Goal: Task Accomplishment & Management: Manage account settings

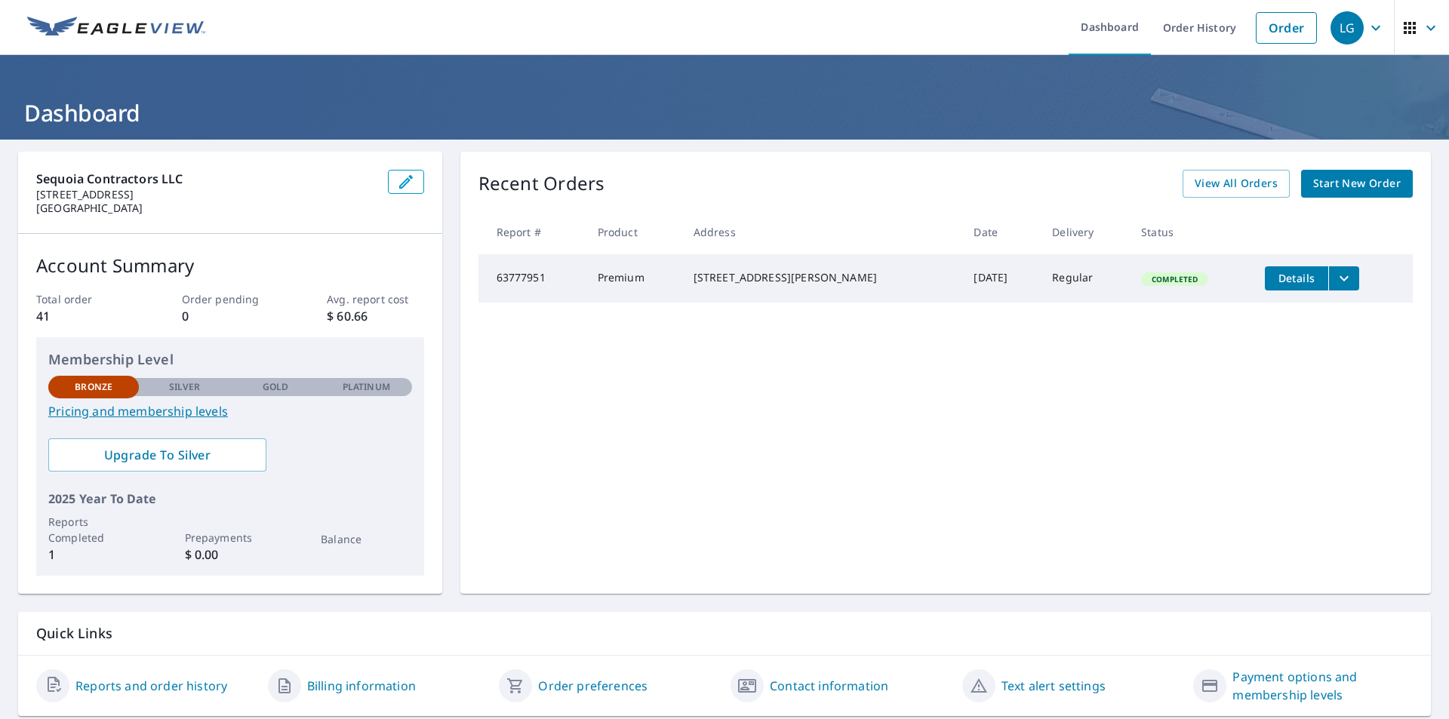
click at [198, 414] on link "Pricing and membership levels" at bounding box center [230, 411] width 364 height 18
click at [1367, 32] on icon "button" at bounding box center [1376, 28] width 18 height 18
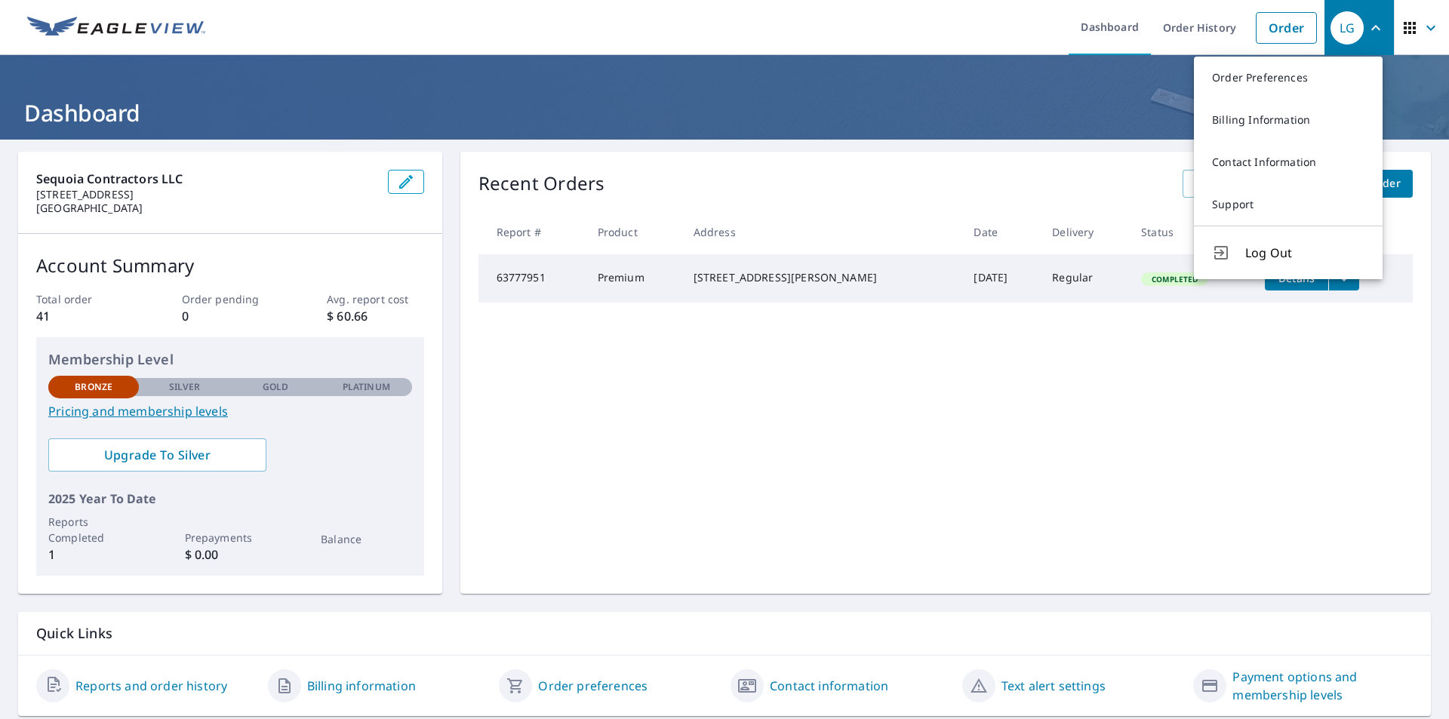
click at [1083, 112] on h1 "Dashboard" at bounding box center [724, 112] width 1413 height 31
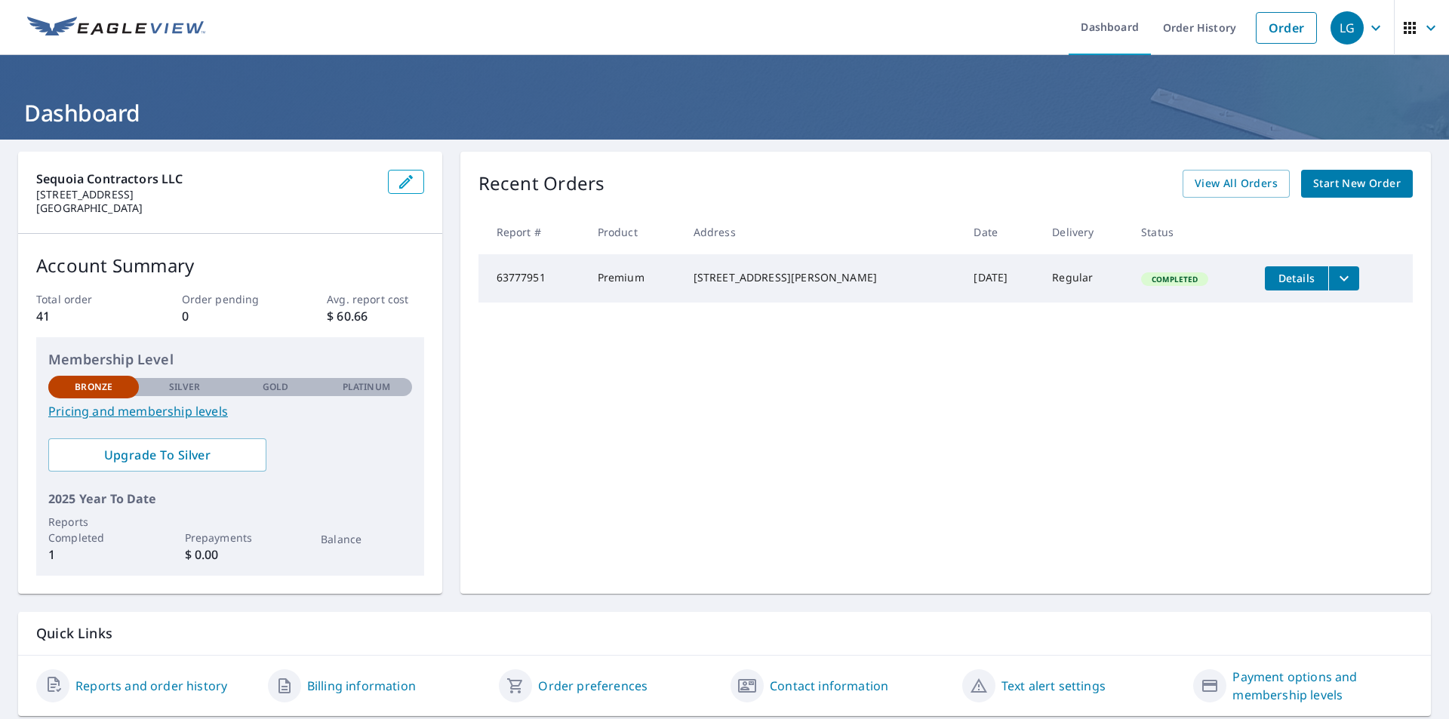
click at [1026, 689] on link "Text alert settings" at bounding box center [1053, 686] width 104 height 18
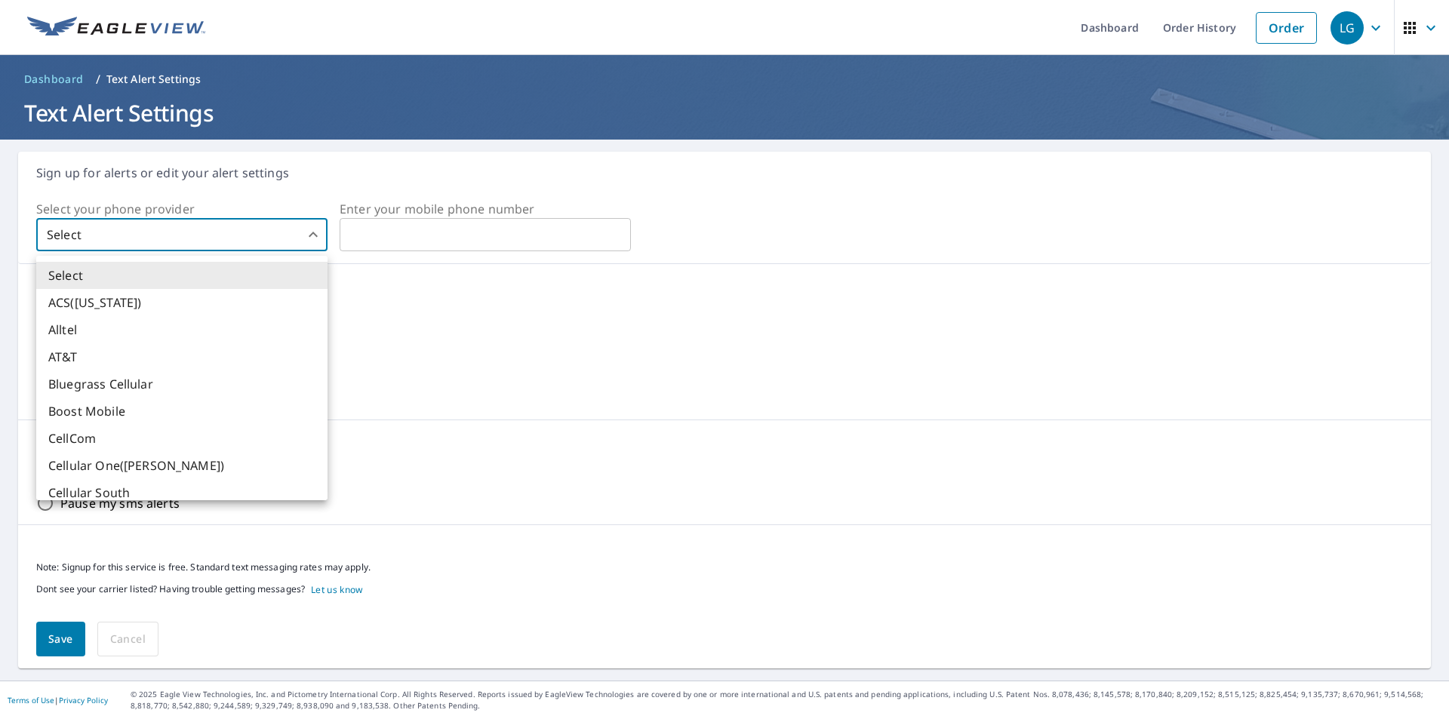
click at [138, 234] on body "LG LG Dashboard Order History Order LG Dashboard / Text Alert Settings Text Ale…" at bounding box center [724, 359] width 1449 height 719
click at [88, 355] on li "AT&T" at bounding box center [181, 356] width 291 height 27
type input "3"
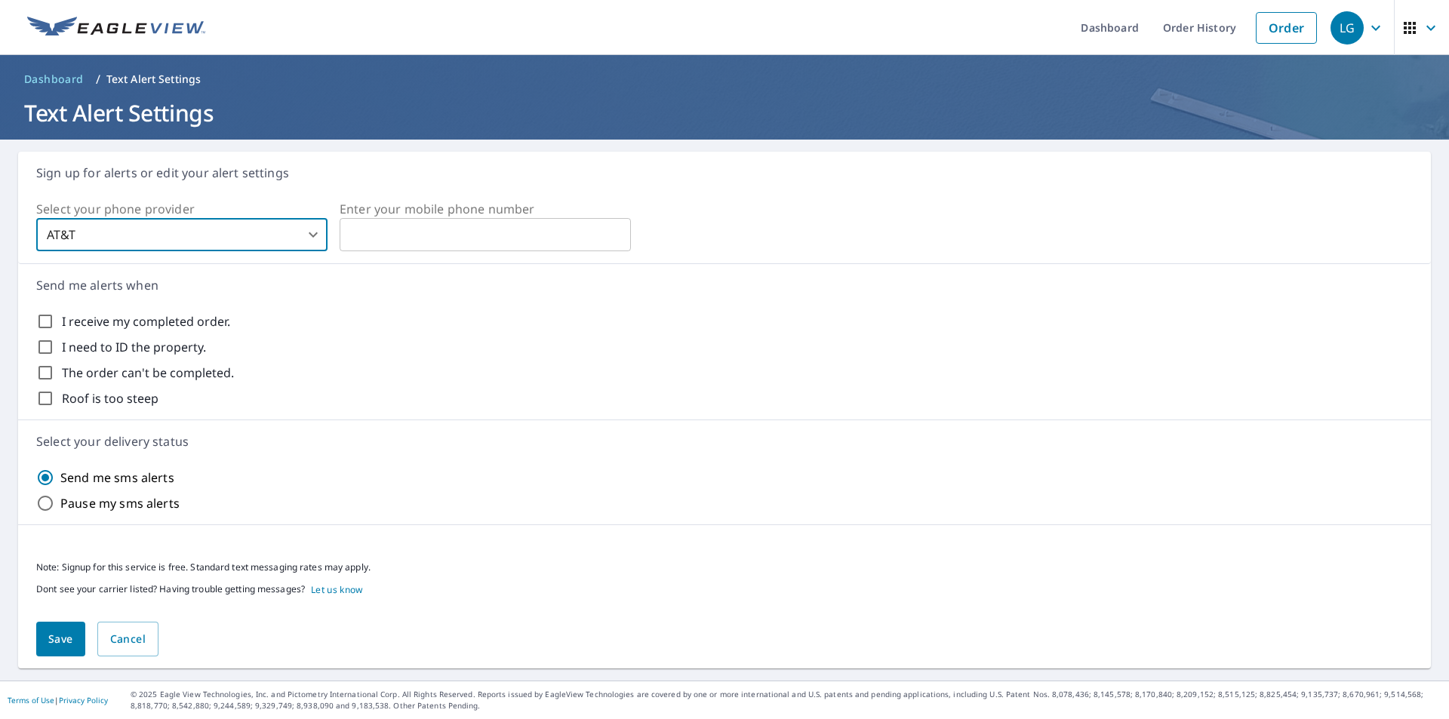
click at [478, 227] on input "text" at bounding box center [485, 235] width 291 height 30
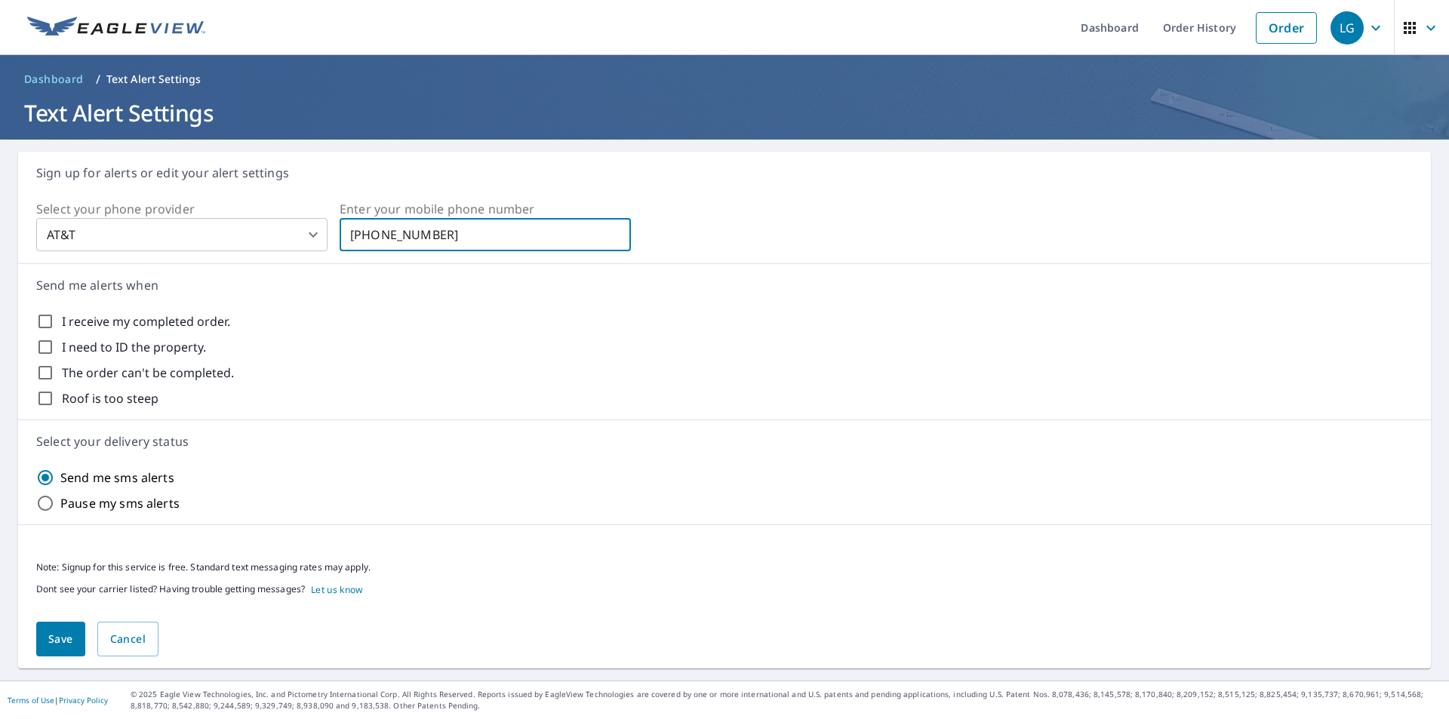
type input "704-472-7352"
click at [47, 320] on input "I receive my completed order." at bounding box center [45, 321] width 18 height 18
checkbox input "true"
drag, startPoint x: 42, startPoint y: 346, endPoint x: 42, endPoint y: 386, distance: 40.0
click at [42, 346] on input "I need to ID the property." at bounding box center [45, 347] width 18 height 18
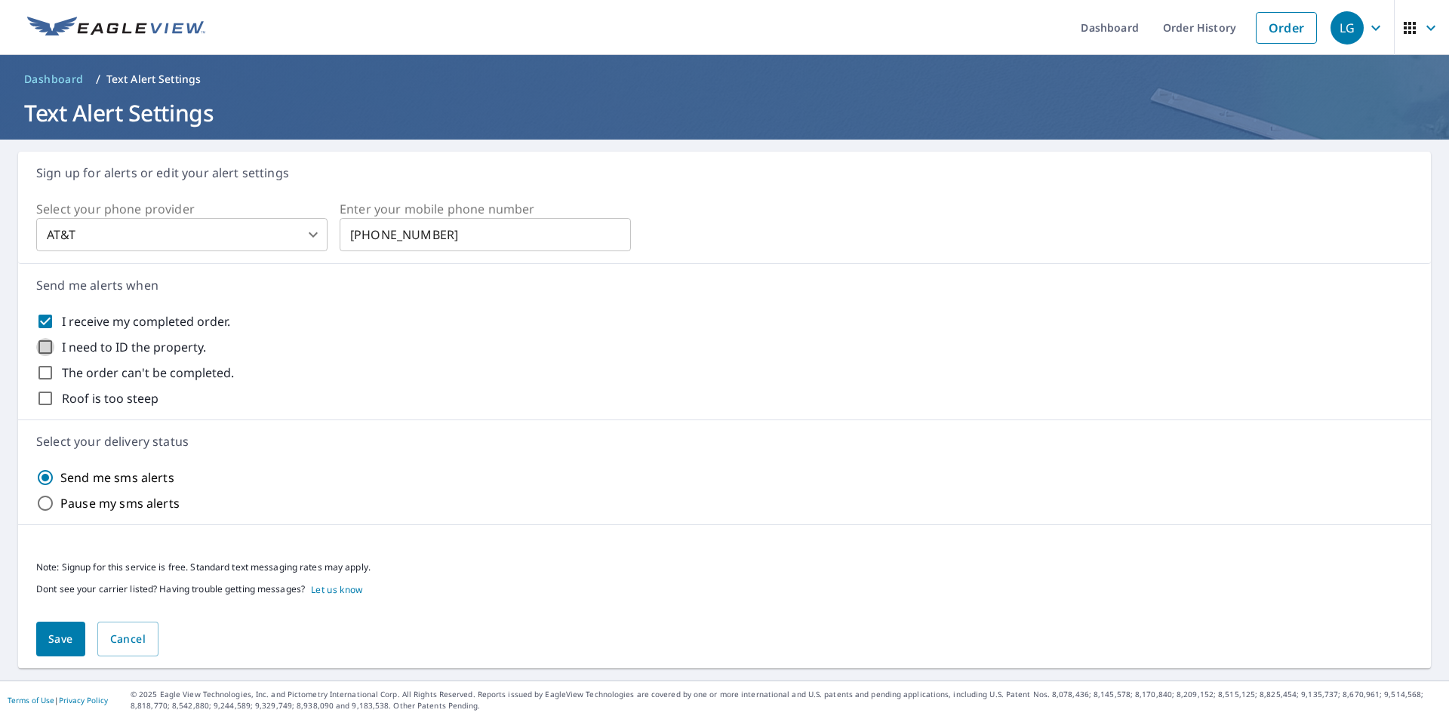
checkbox input "true"
click at [43, 377] on input "The order can't be completed." at bounding box center [45, 373] width 18 height 18
checkbox input "true"
click at [38, 393] on input "Roof is too steep" at bounding box center [45, 398] width 18 height 18
checkbox input "true"
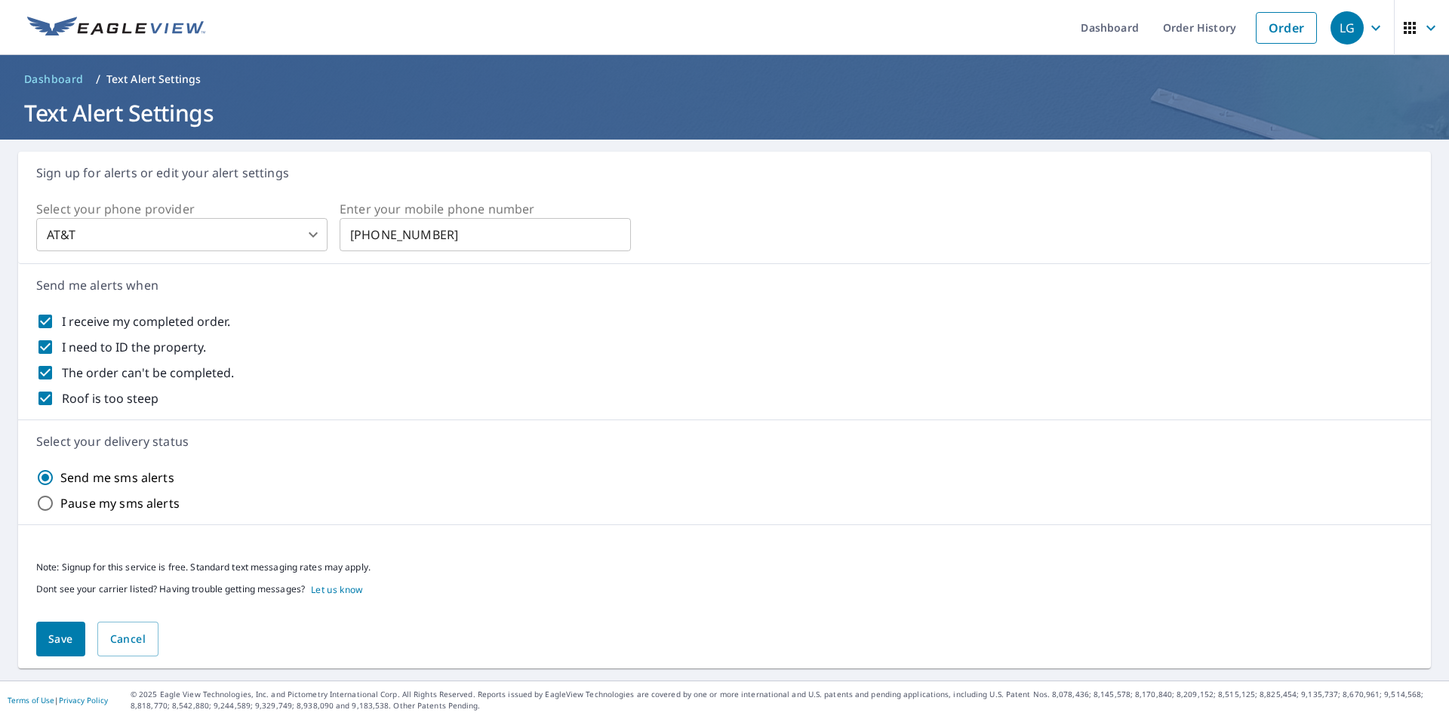
click at [48, 644] on span "Save" at bounding box center [60, 639] width 25 height 19
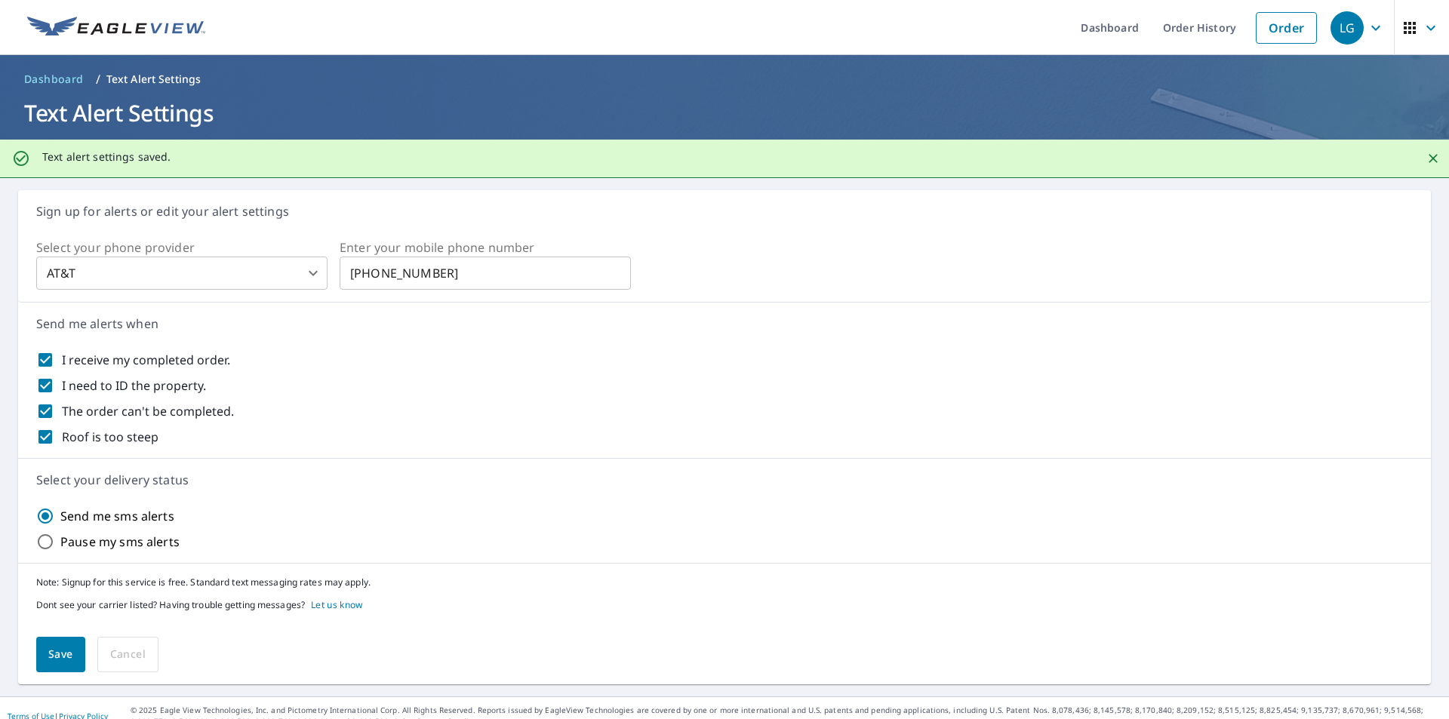
scroll to position [16, 0]
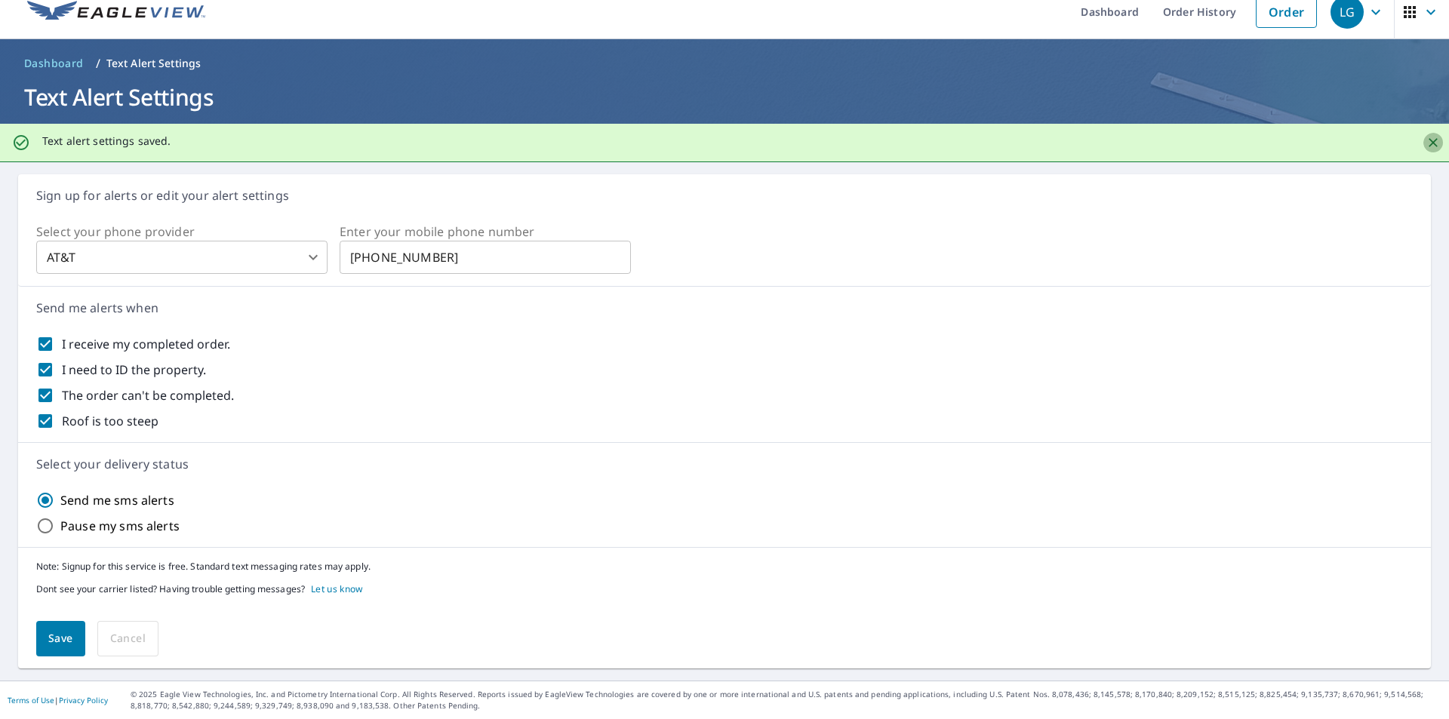
click at [1425, 145] on icon "Close" at bounding box center [1432, 142] width 15 height 15
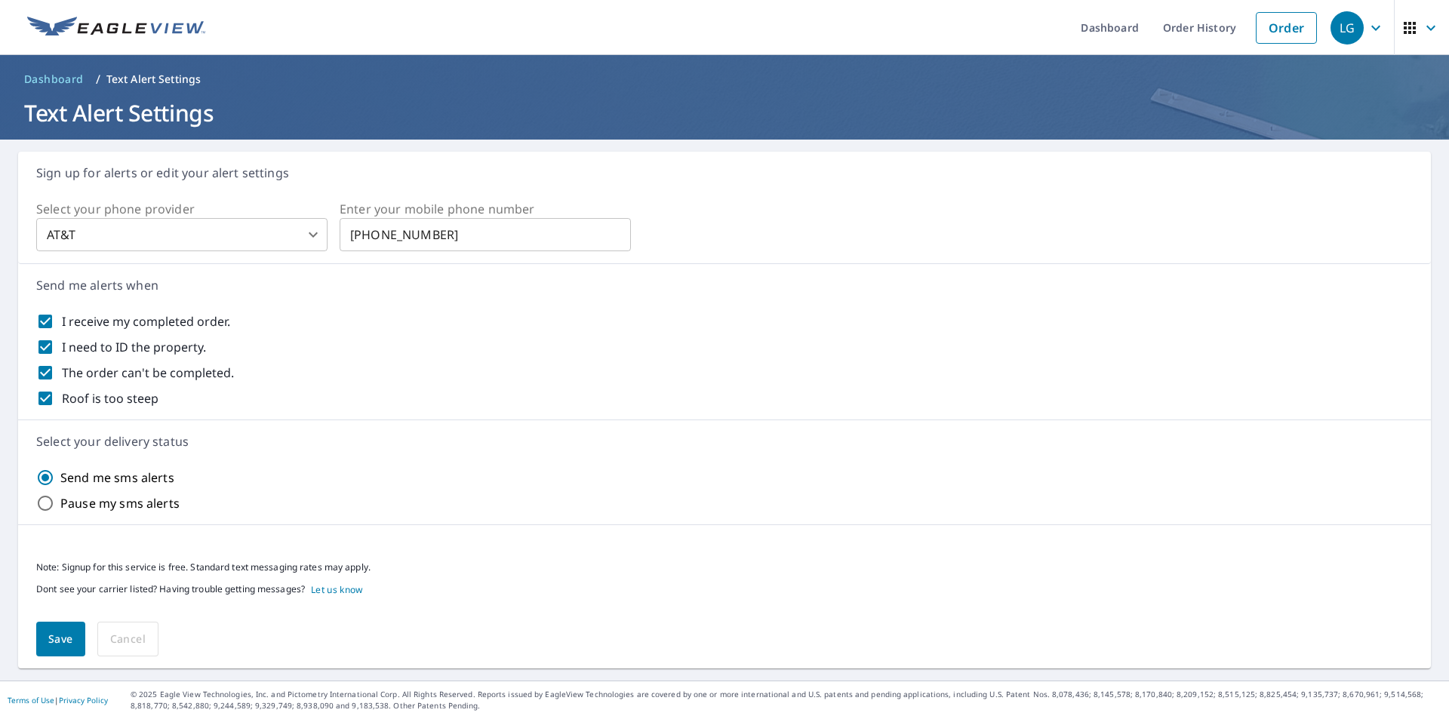
click at [395, 135] on header "Dashboard / Text Alert Settings Text Alert Settings" at bounding box center [724, 97] width 1449 height 85
click at [54, 645] on span "Save" at bounding box center [60, 639] width 25 height 19
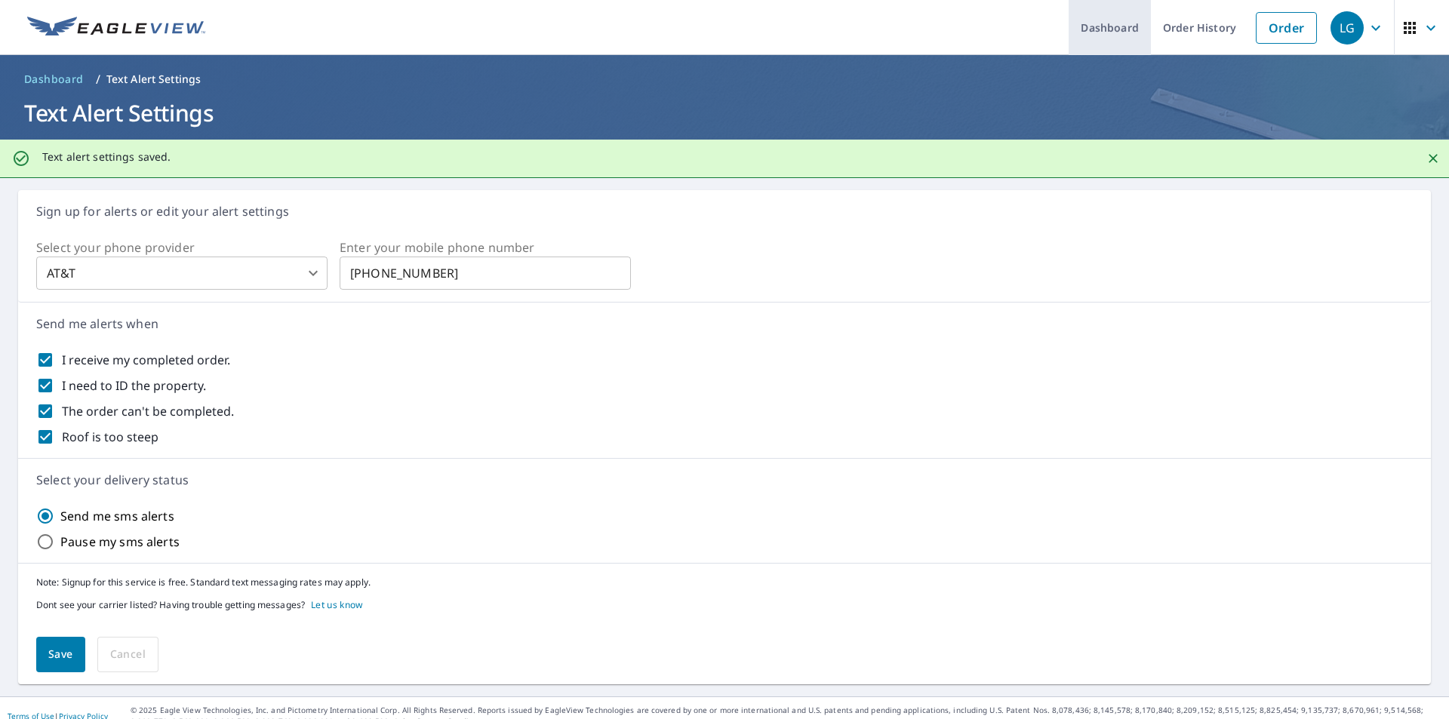
click at [1095, 32] on link "Dashboard" at bounding box center [1110, 27] width 82 height 55
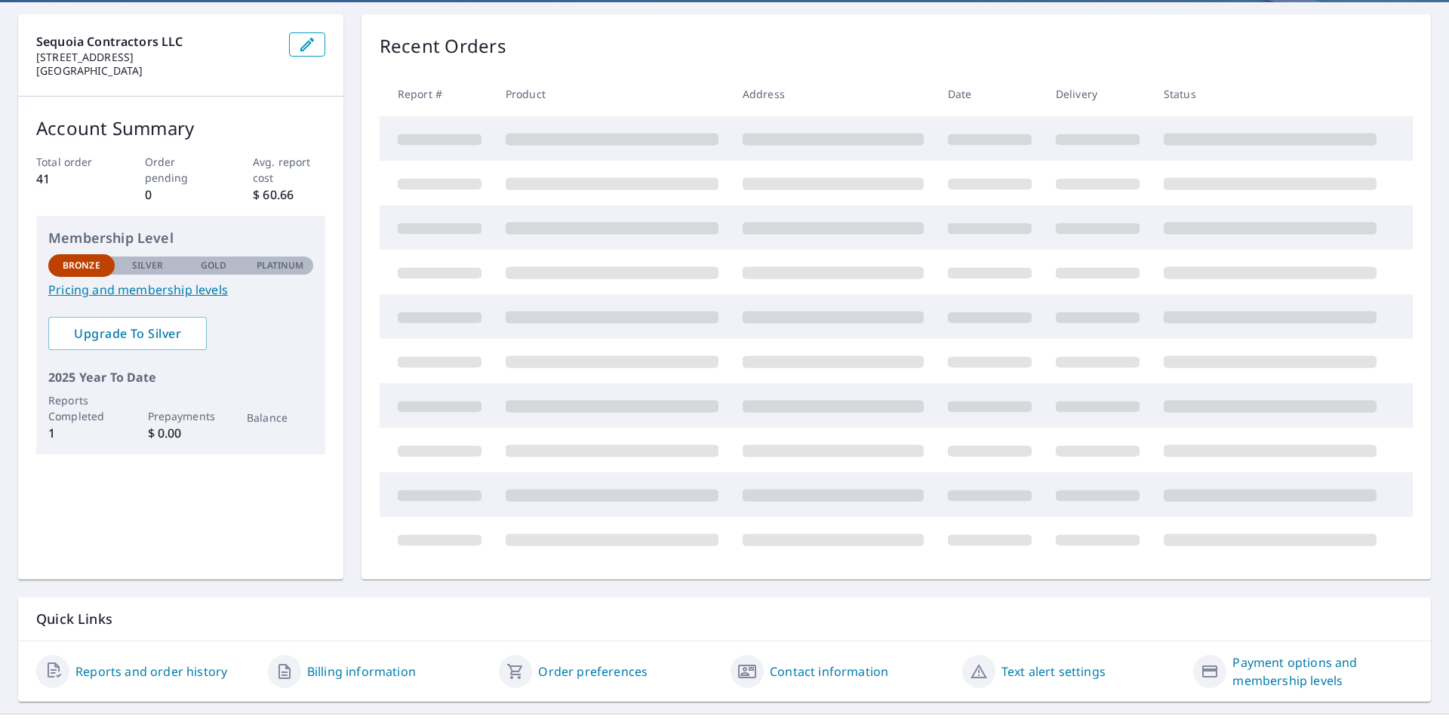
scroll to position [171, 0]
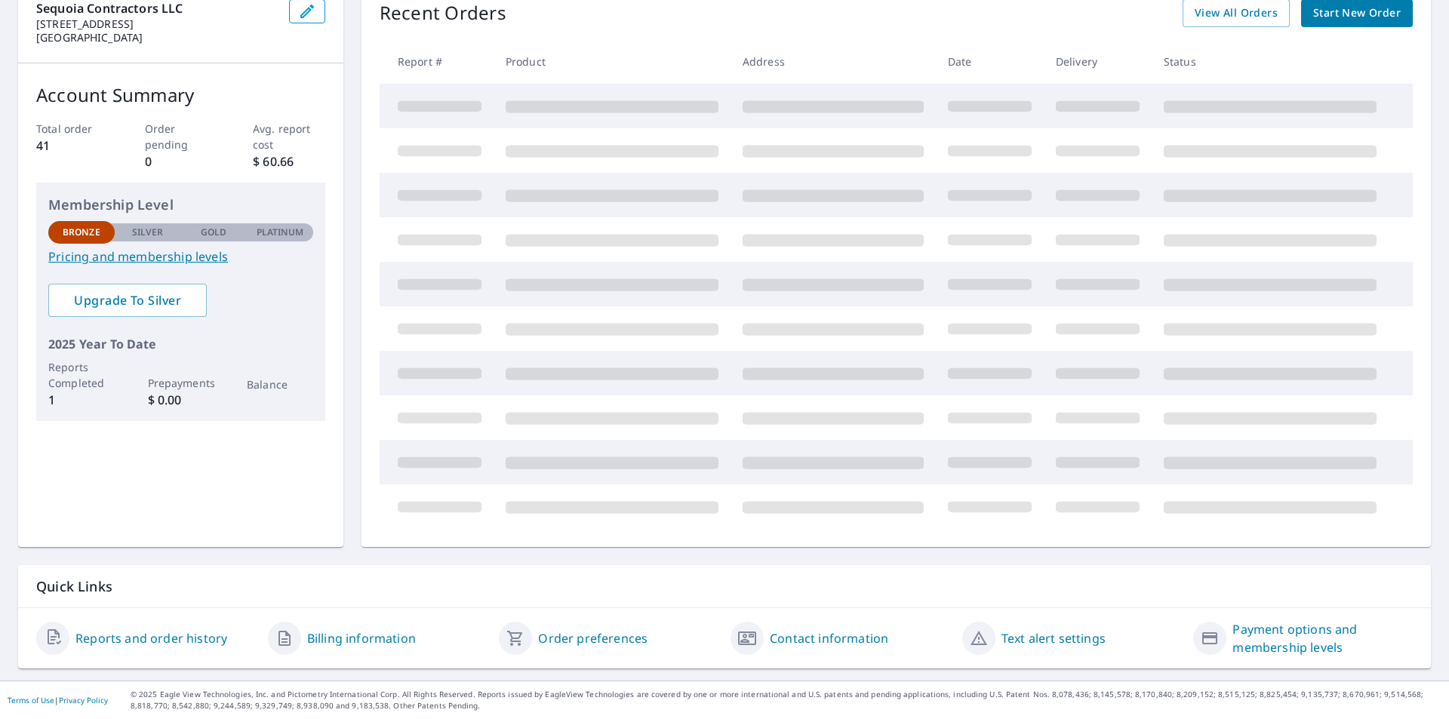
click at [351, 640] on link "Billing information" at bounding box center [361, 638] width 109 height 18
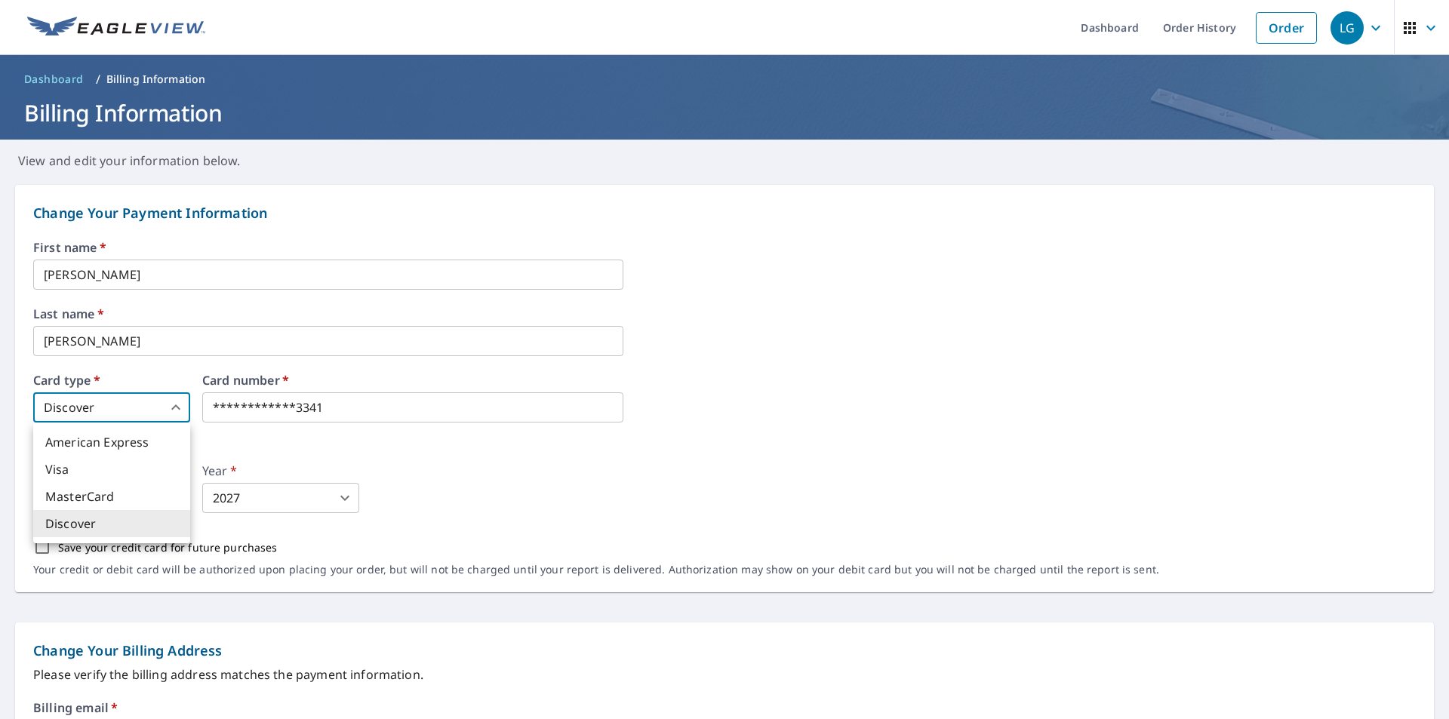
click at [186, 411] on body "**********" at bounding box center [724, 359] width 1449 height 719
click at [113, 523] on li "Discover" at bounding box center [111, 523] width 157 height 27
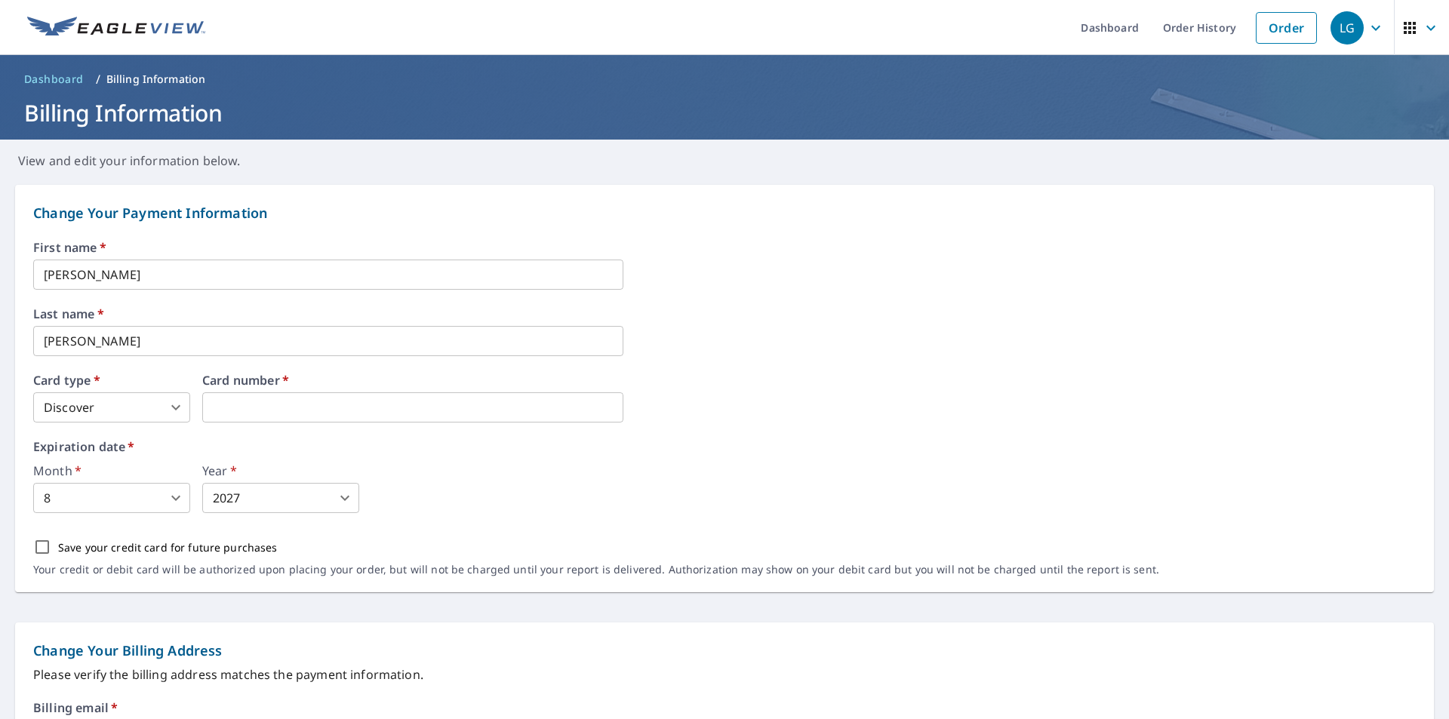
click at [166, 502] on body "LG LG Dashboard Order History Order LG Dashboard / Billing Information Billing …" at bounding box center [724, 359] width 1449 height 719
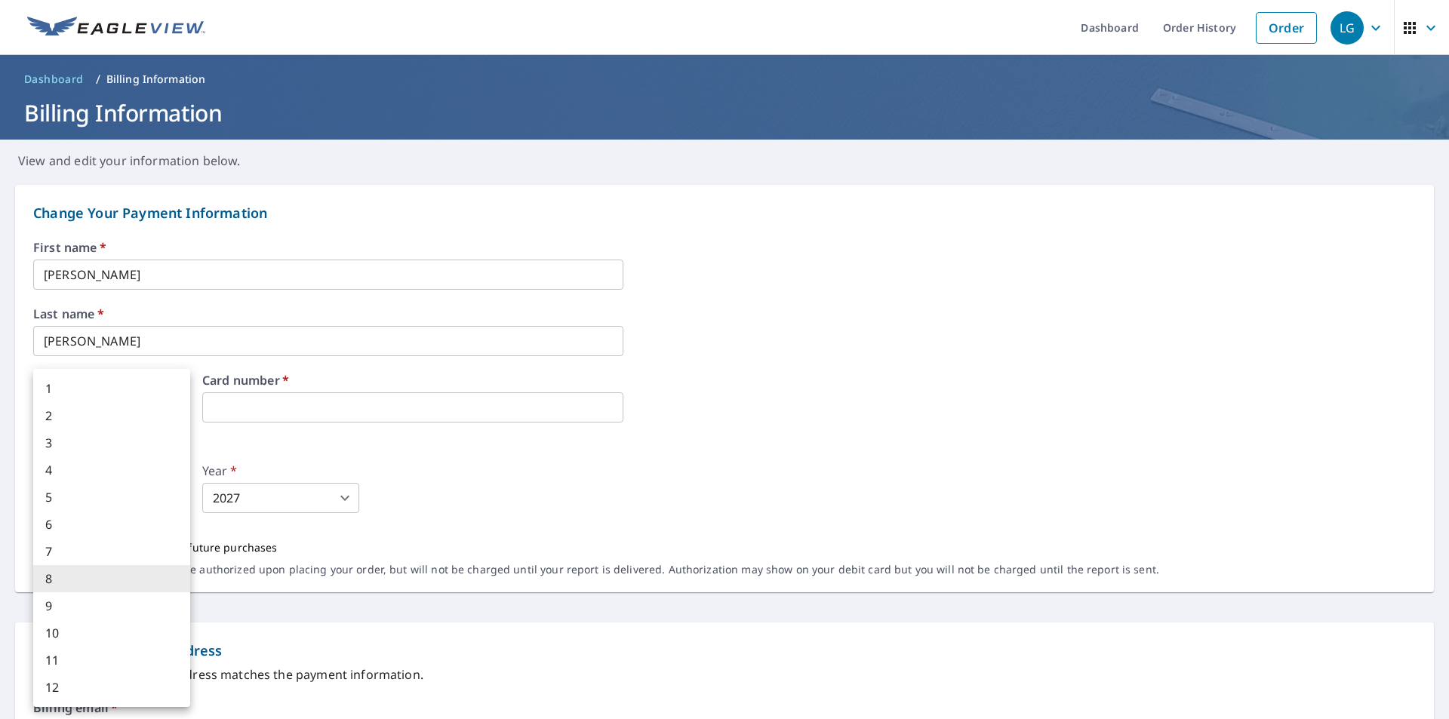
click at [138, 523] on li "6" at bounding box center [111, 524] width 157 height 27
type input "6"
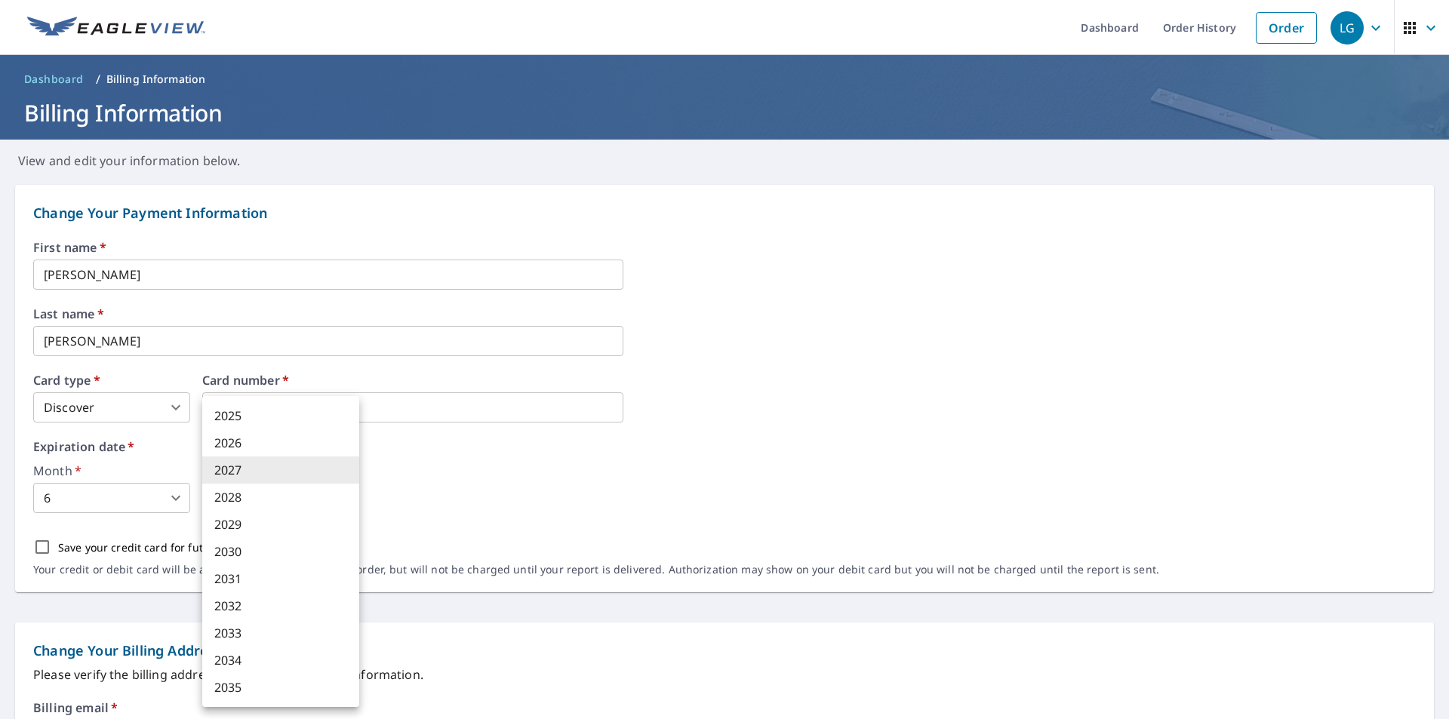
click at [285, 509] on body "LG LG Dashboard Order History Order LG Dashboard / Billing Information Billing …" at bounding box center [724, 359] width 1449 height 719
click at [288, 556] on li "2030" at bounding box center [280, 551] width 157 height 27
type input "2030"
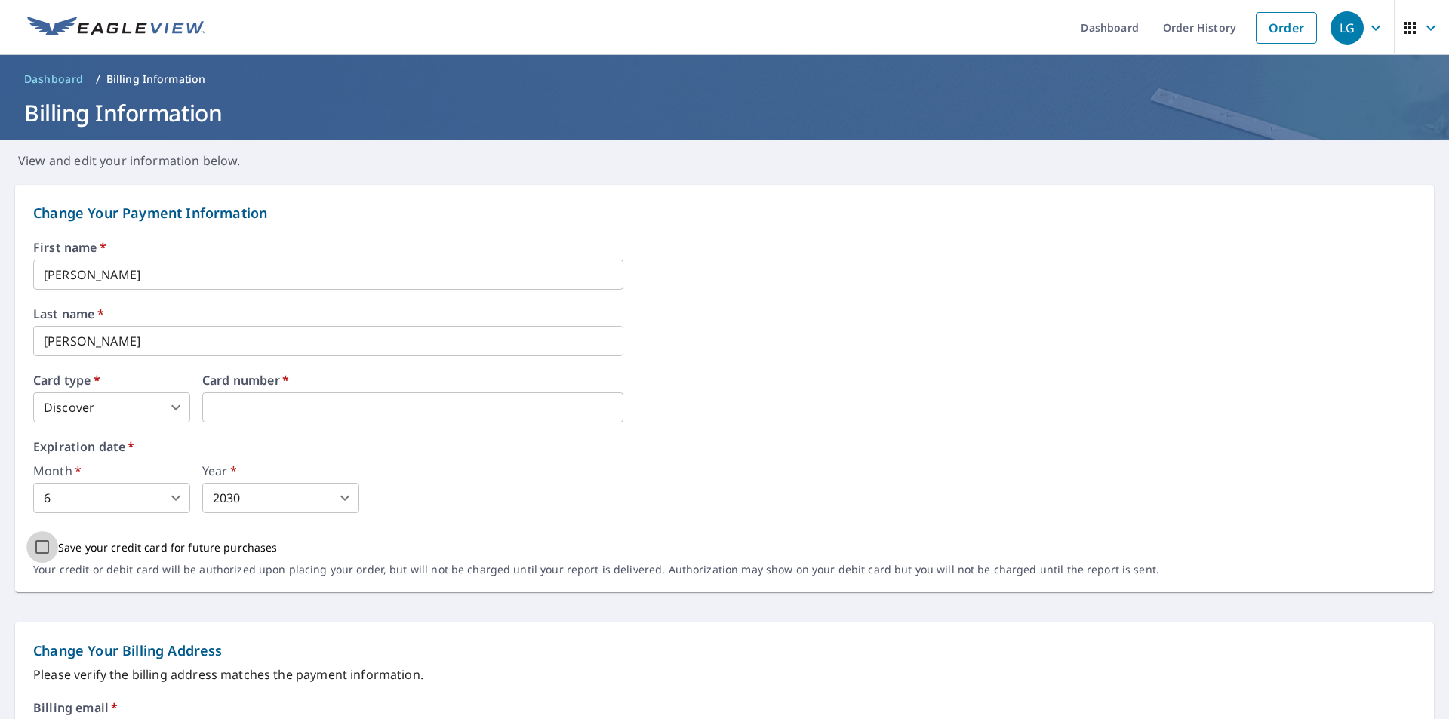
click at [45, 548] on input "Save your credit card for future purchases" at bounding box center [42, 547] width 32 height 32
checkbox input "true"
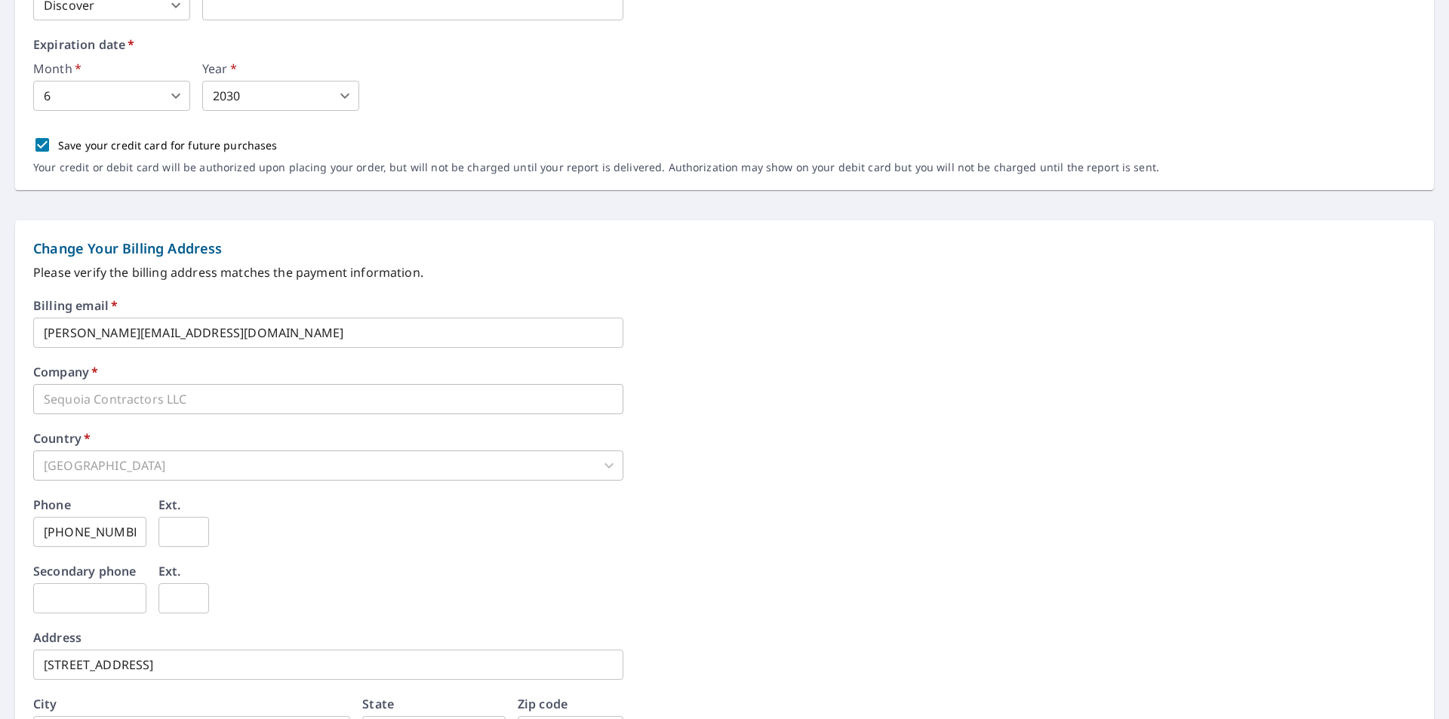
scroll to position [547, 0]
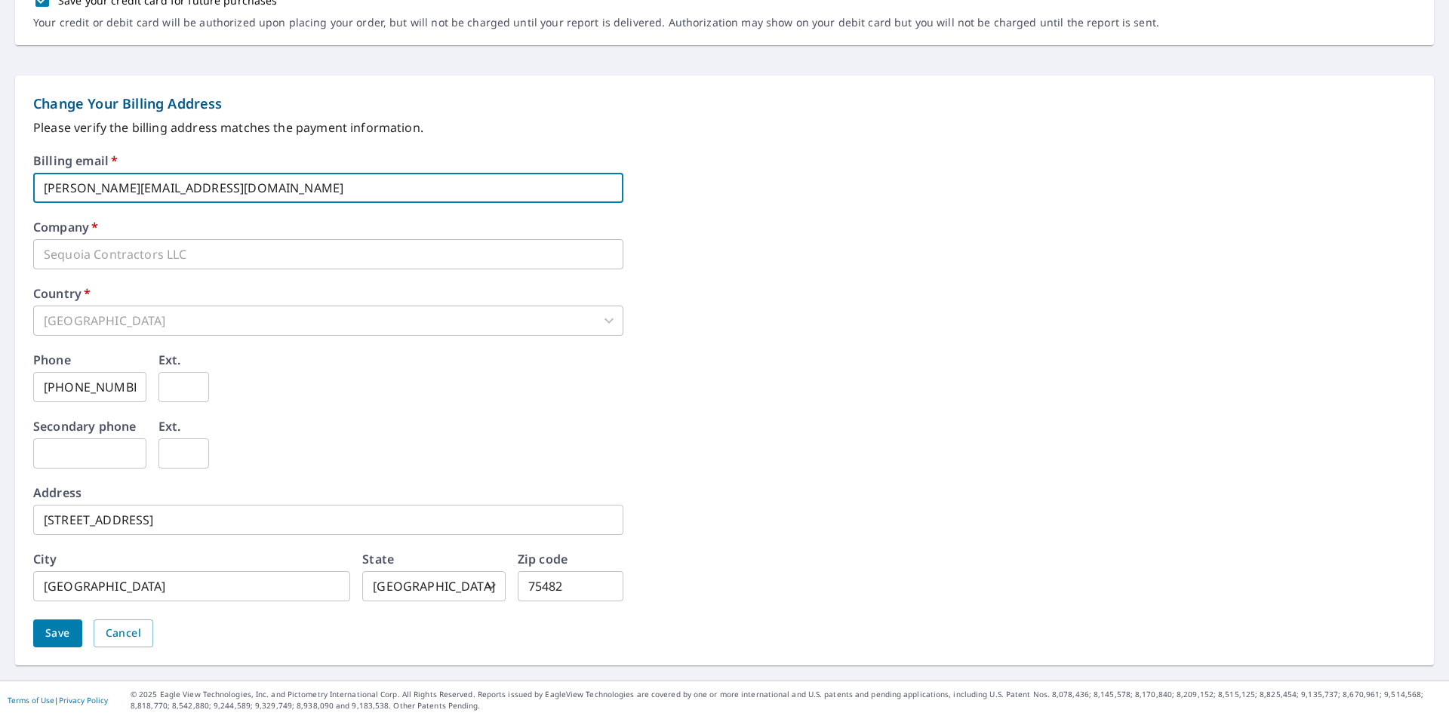
drag, startPoint x: 238, startPoint y: 193, endPoint x: 0, endPoint y: 201, distance: 238.6
click at [0, 201] on form "Change Your Payment Information First name   * Lou ​ Last name   * Gebel ​ Card…" at bounding box center [724, 152] width 1449 height 1058
type input "sequoiacontractorsllc@gmail.com"
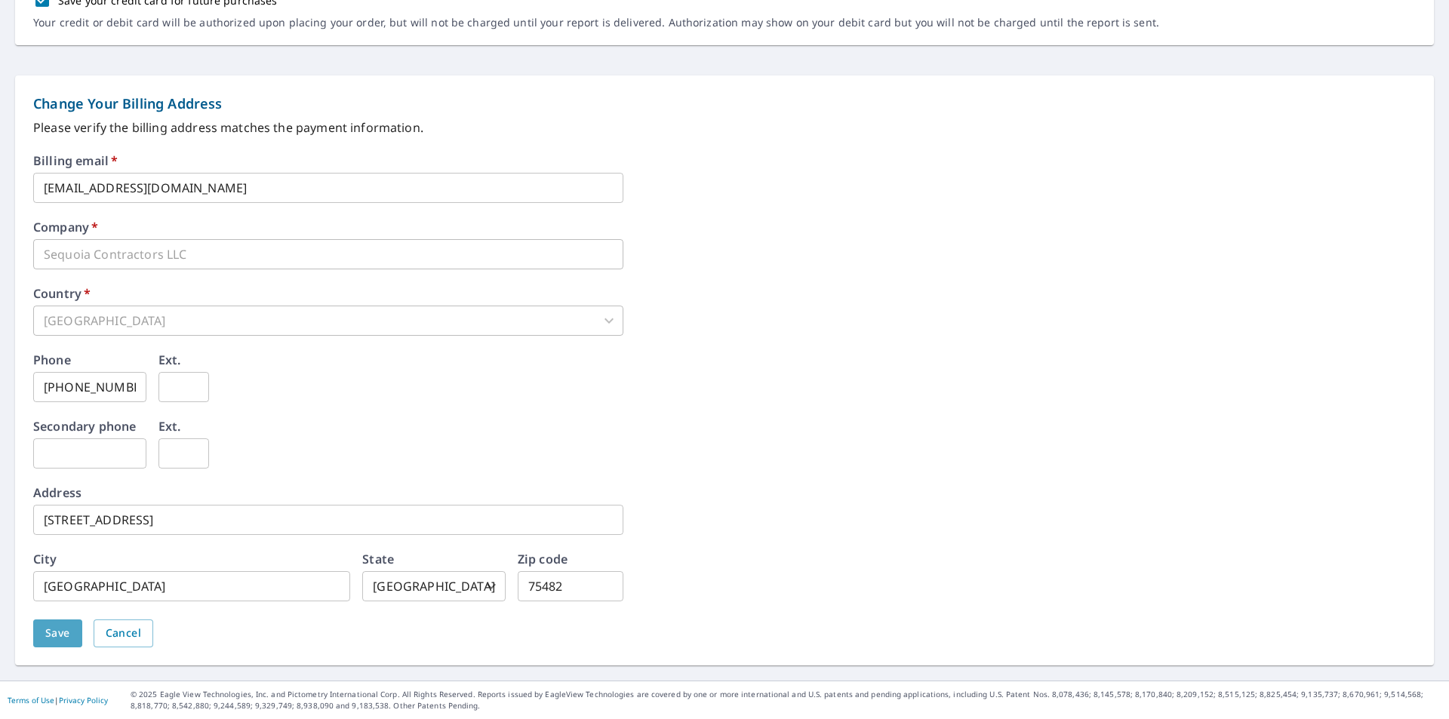
click at [48, 643] on button "Save" at bounding box center [57, 634] width 49 height 28
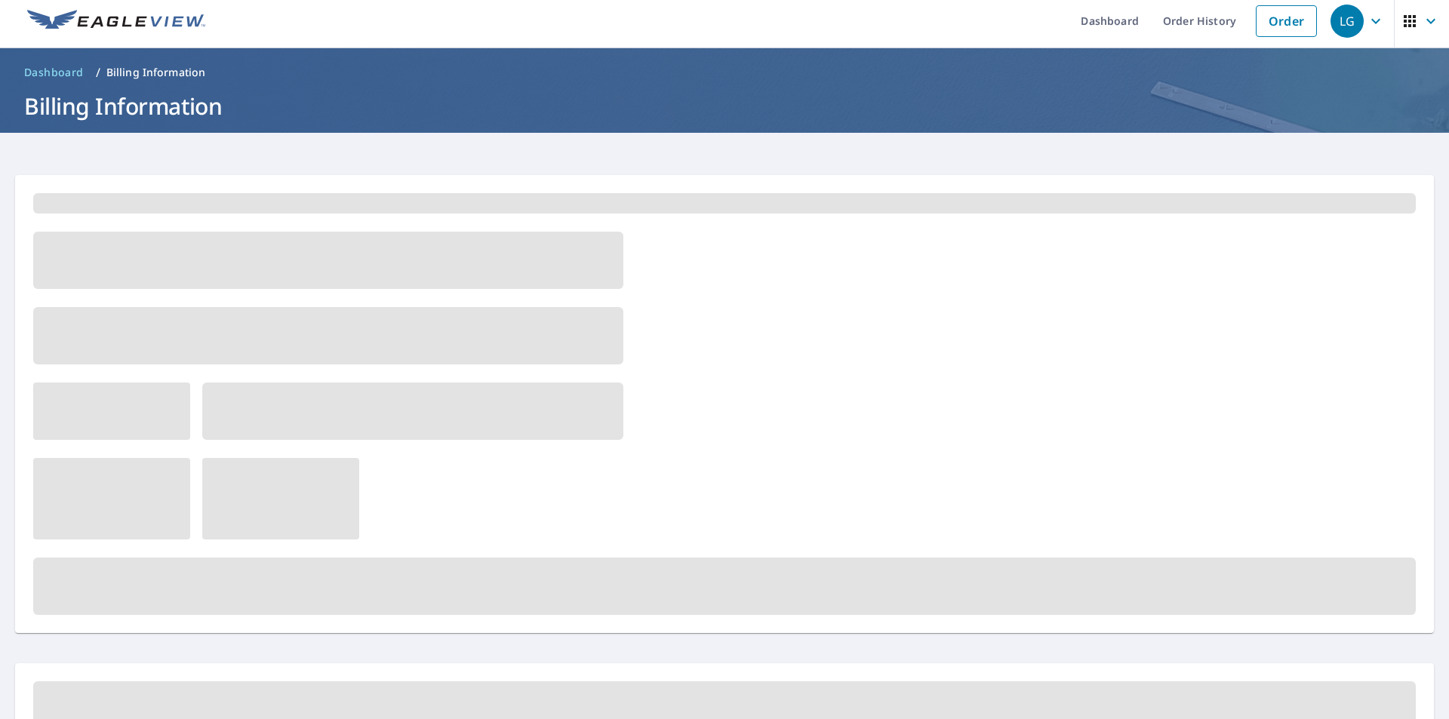
scroll to position [0, 0]
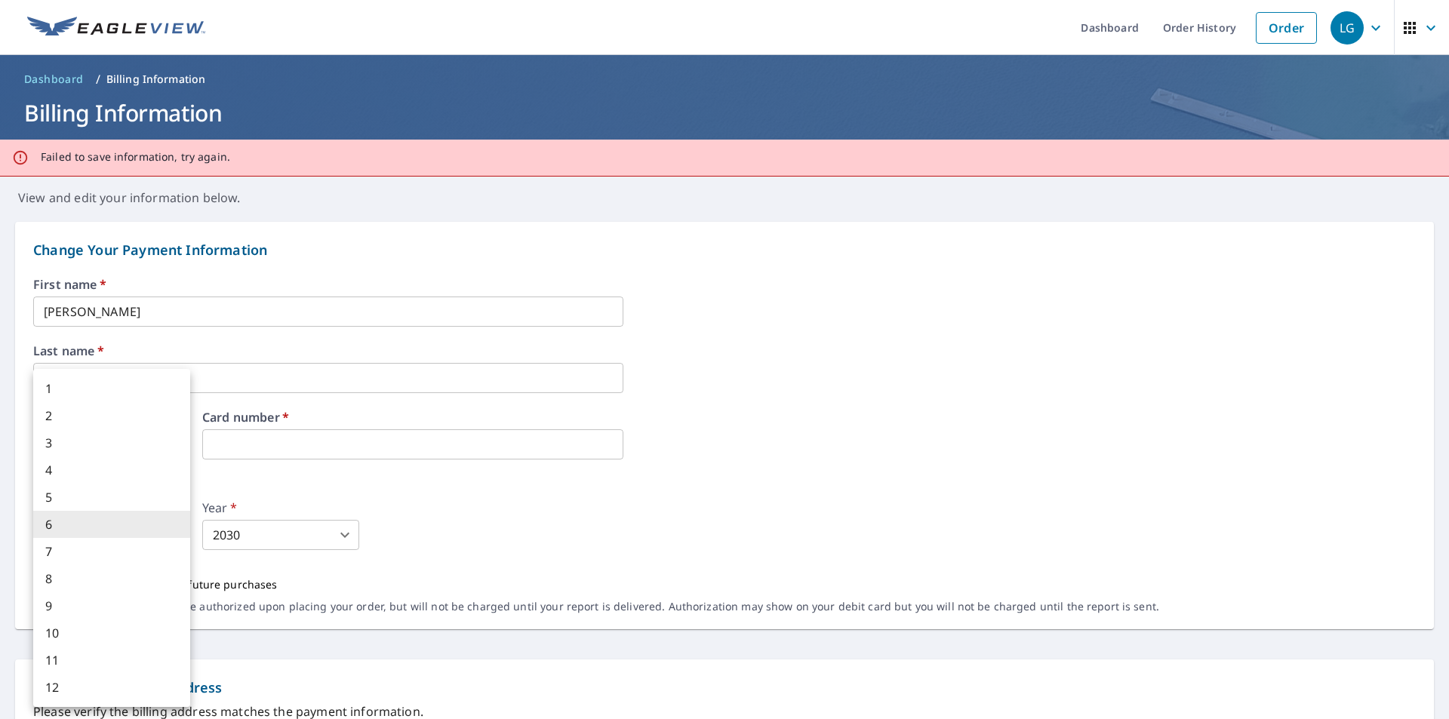
click at [180, 537] on body "LG LG Dashboard Order History Order LG Dashboard / Billing Information Billing …" at bounding box center [724, 359] width 1449 height 719
click at [497, 519] on div at bounding box center [724, 359] width 1449 height 719
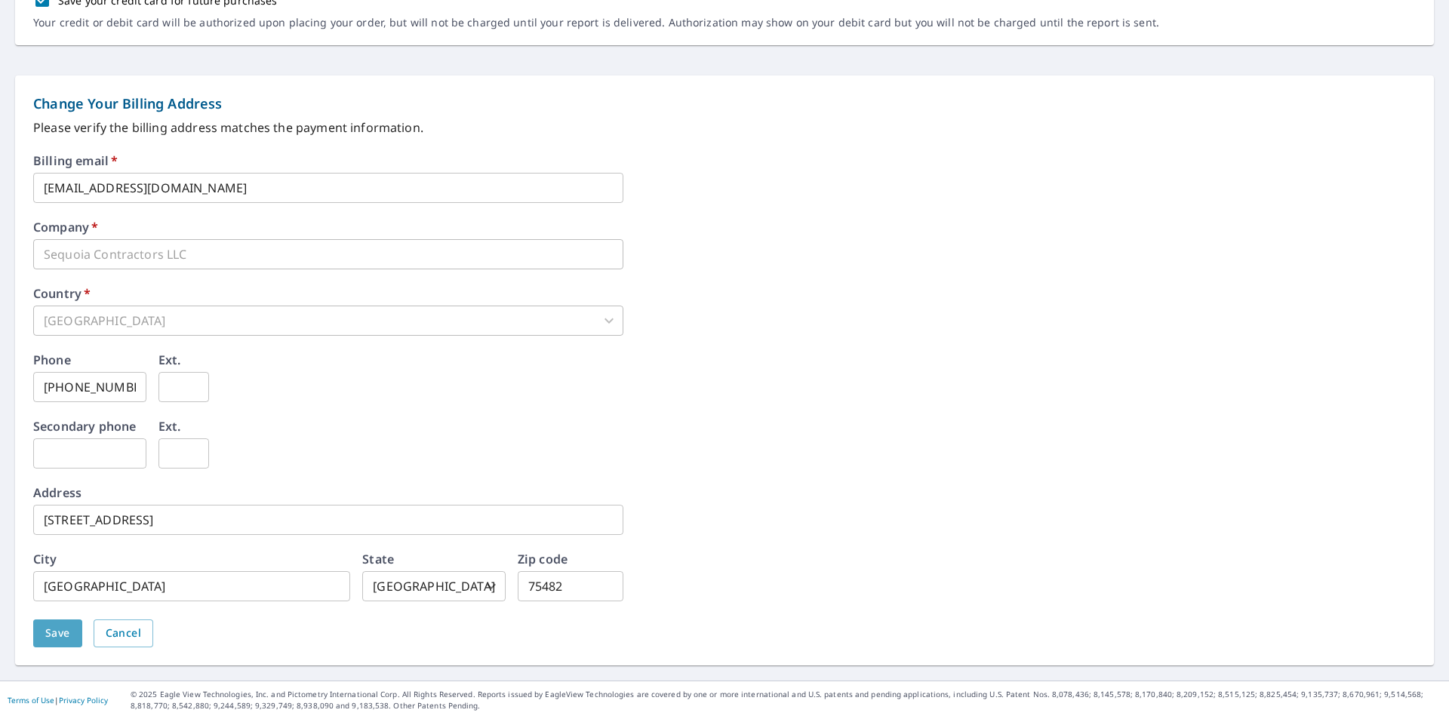
click at [51, 637] on span "Save" at bounding box center [57, 633] width 25 height 19
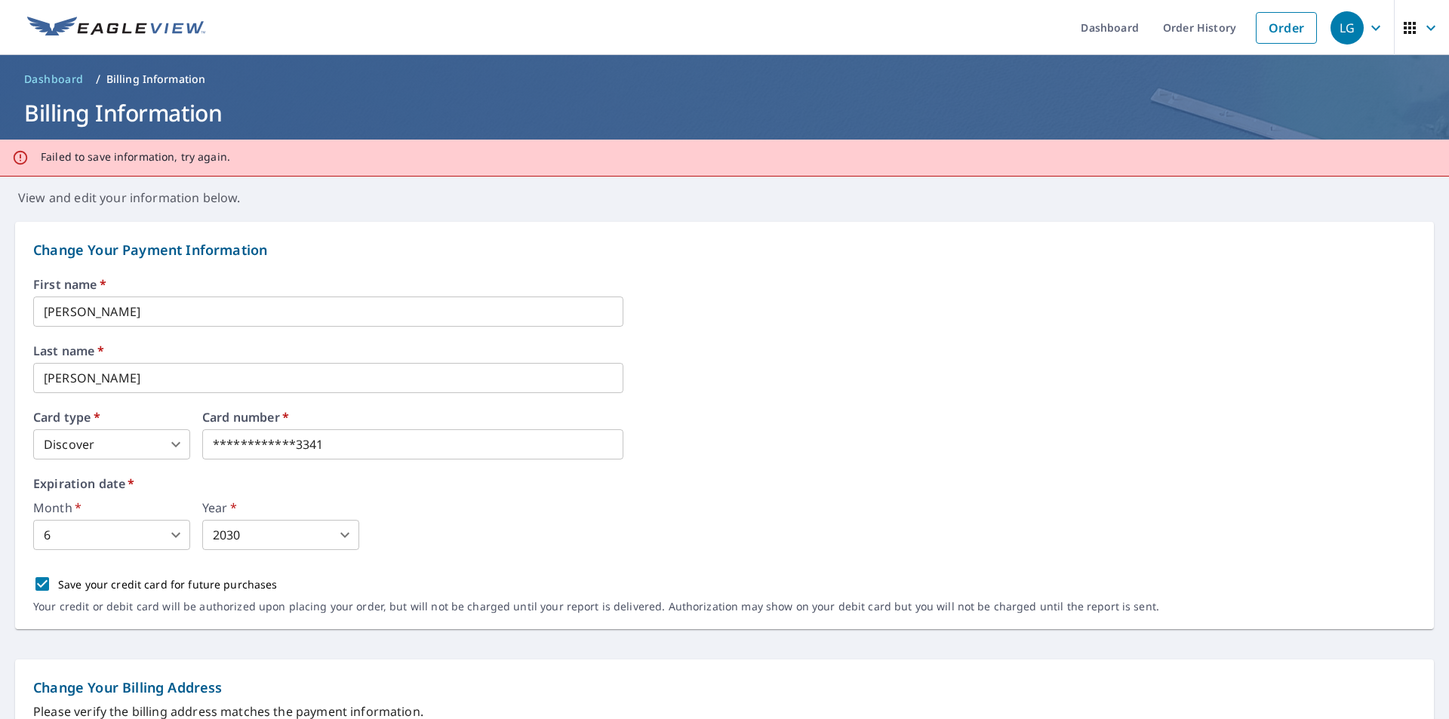
click at [48, 580] on input "Save your credit card for future purchases" at bounding box center [42, 584] width 32 height 32
checkbox input "false"
click at [331, 312] on input "Lou" at bounding box center [328, 312] width 590 height 30
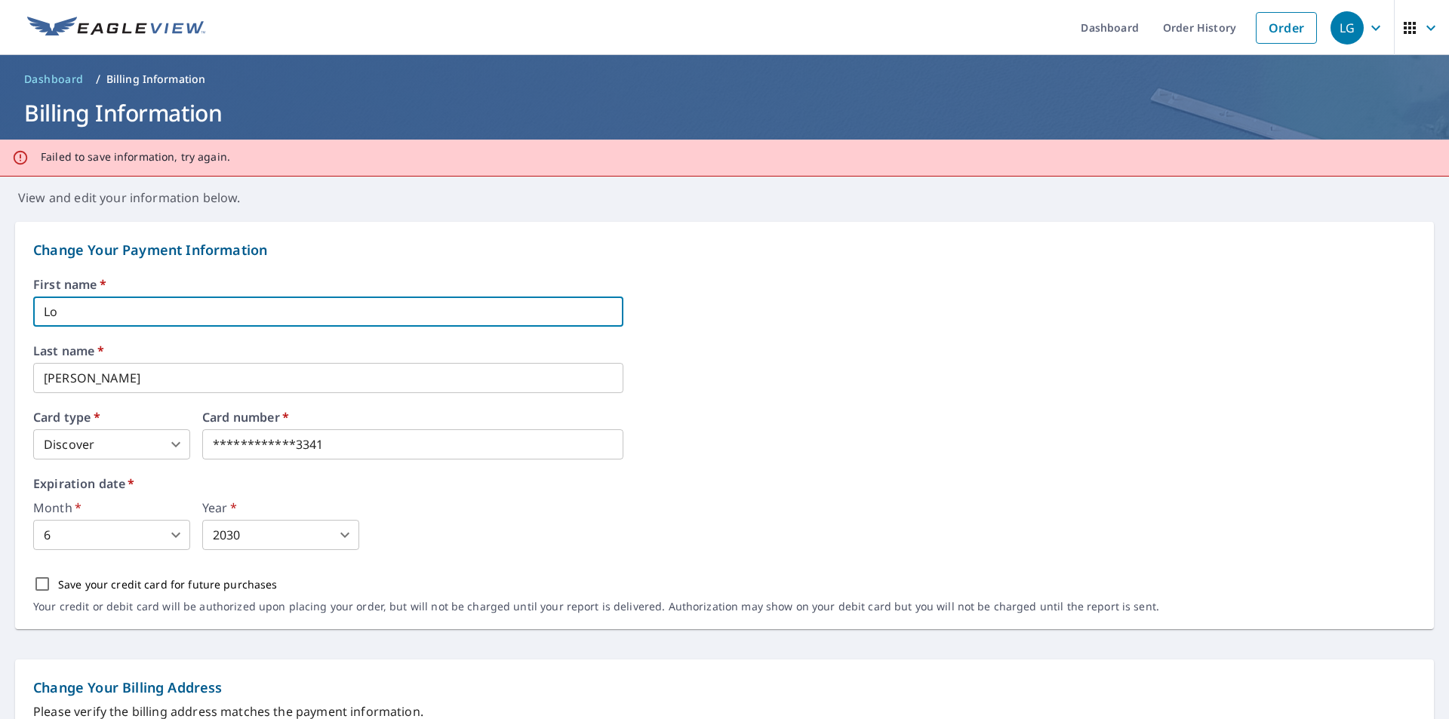
type input "L"
type input "Emile"
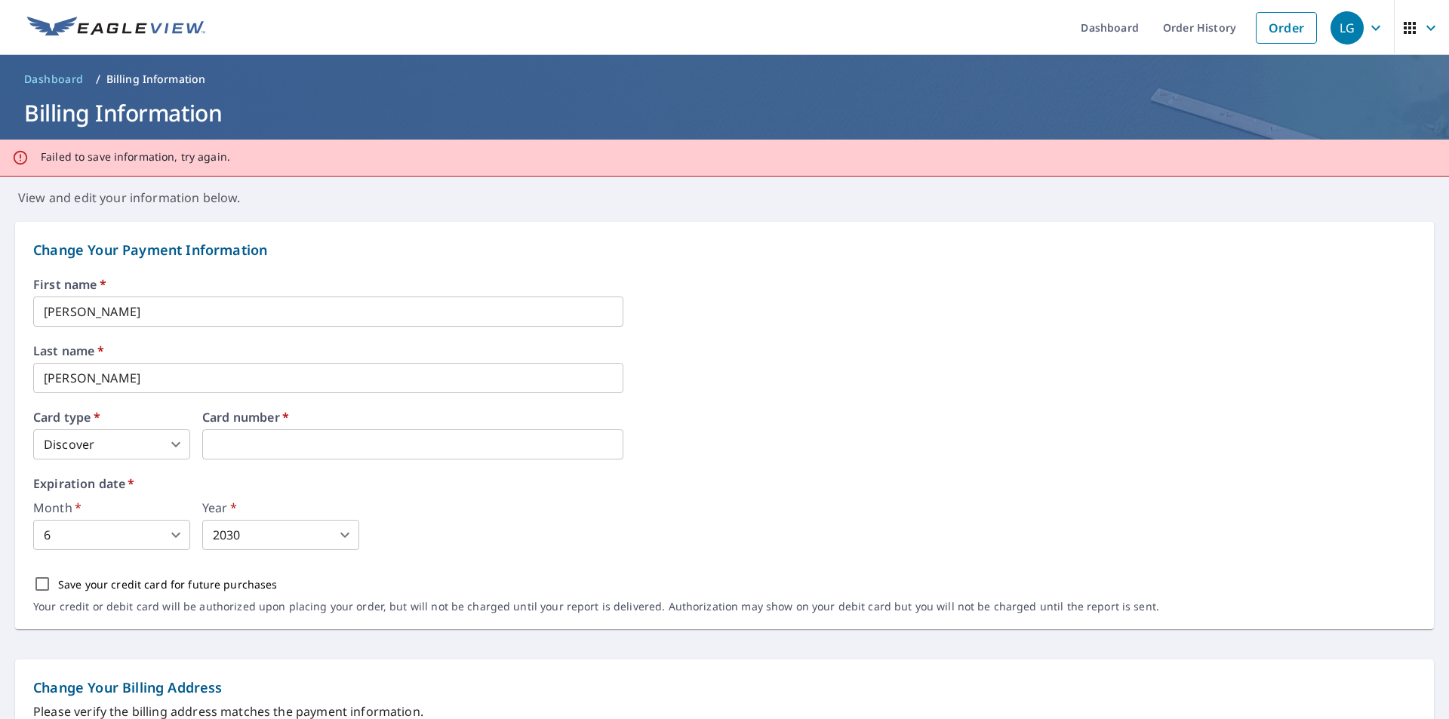
click at [251, 577] on p "Save your credit card for future purchases" at bounding box center [168, 585] width 220 height 16
click at [58, 576] on input "Save your credit card for future purchases" at bounding box center [42, 584] width 32 height 32
checkbox input "true"
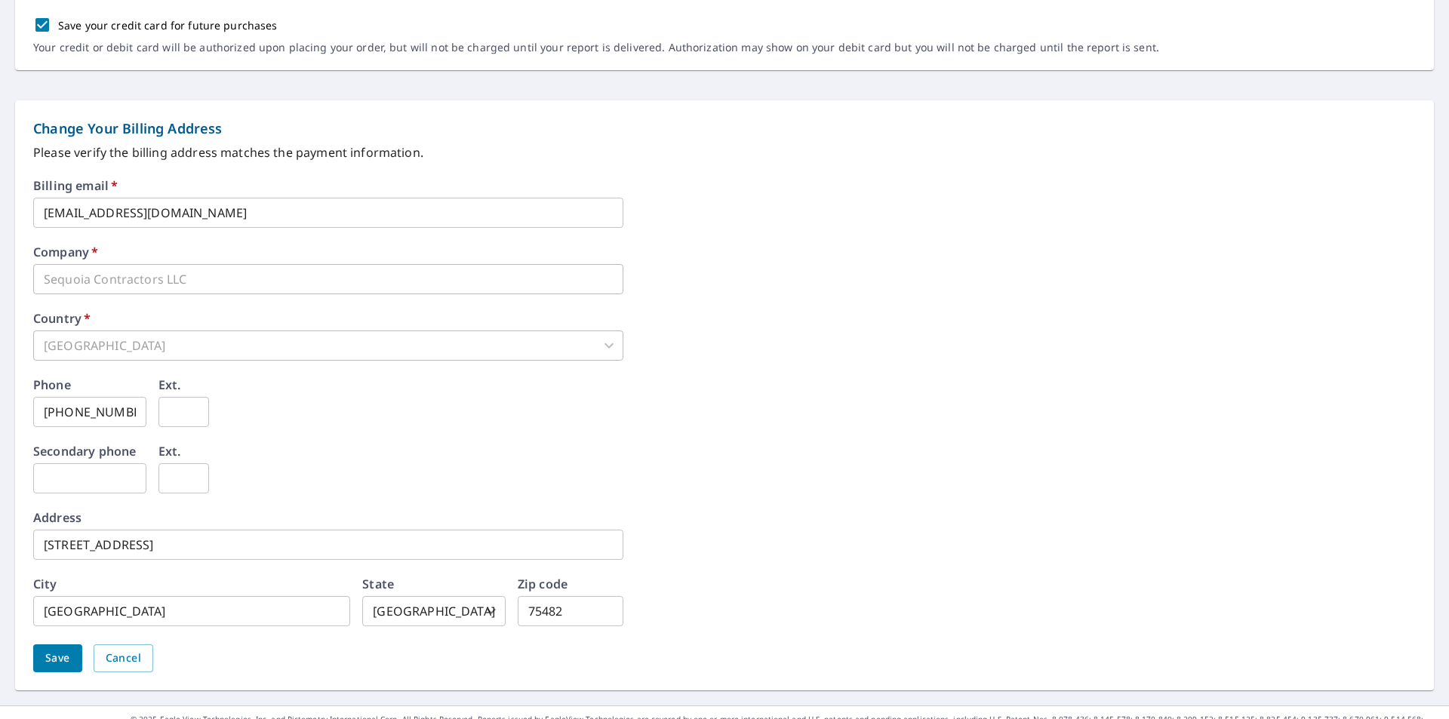
scroll to position [584, 0]
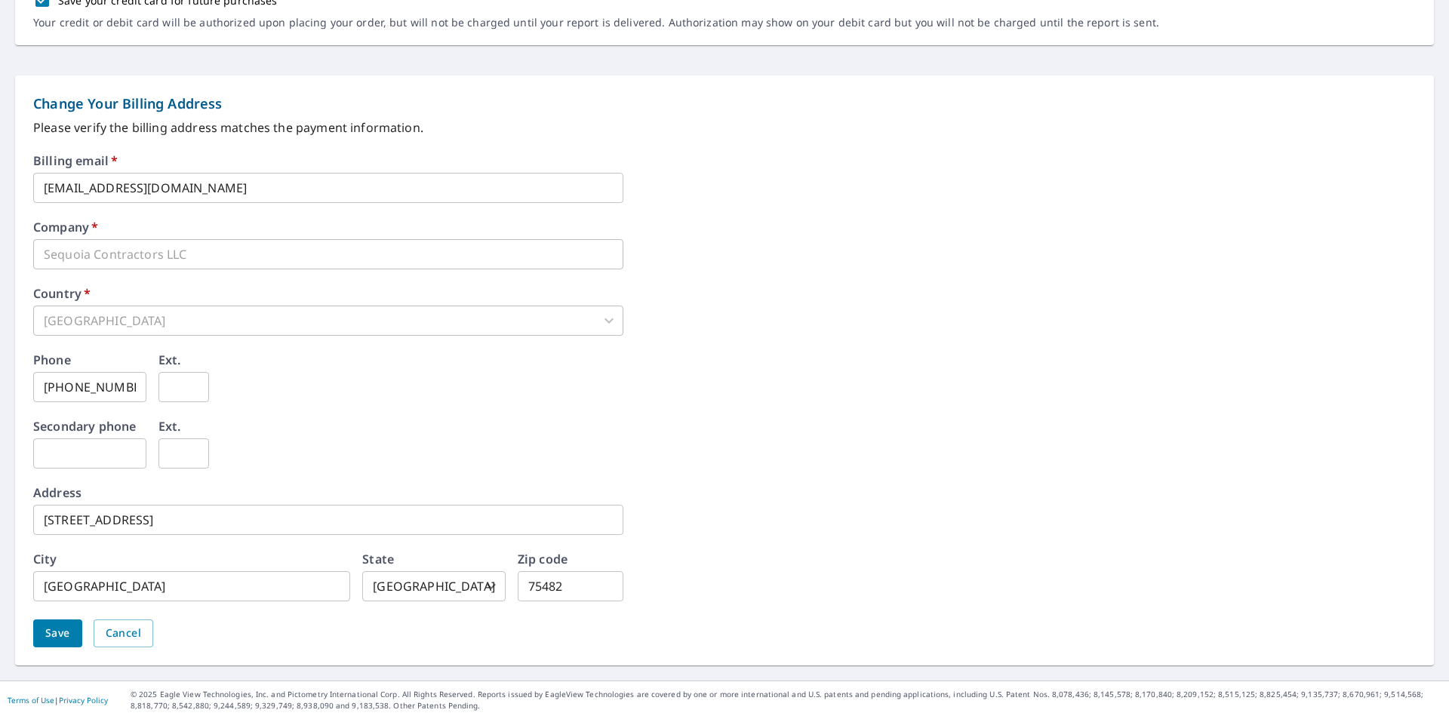
click at [42, 635] on button "Save" at bounding box center [57, 634] width 49 height 28
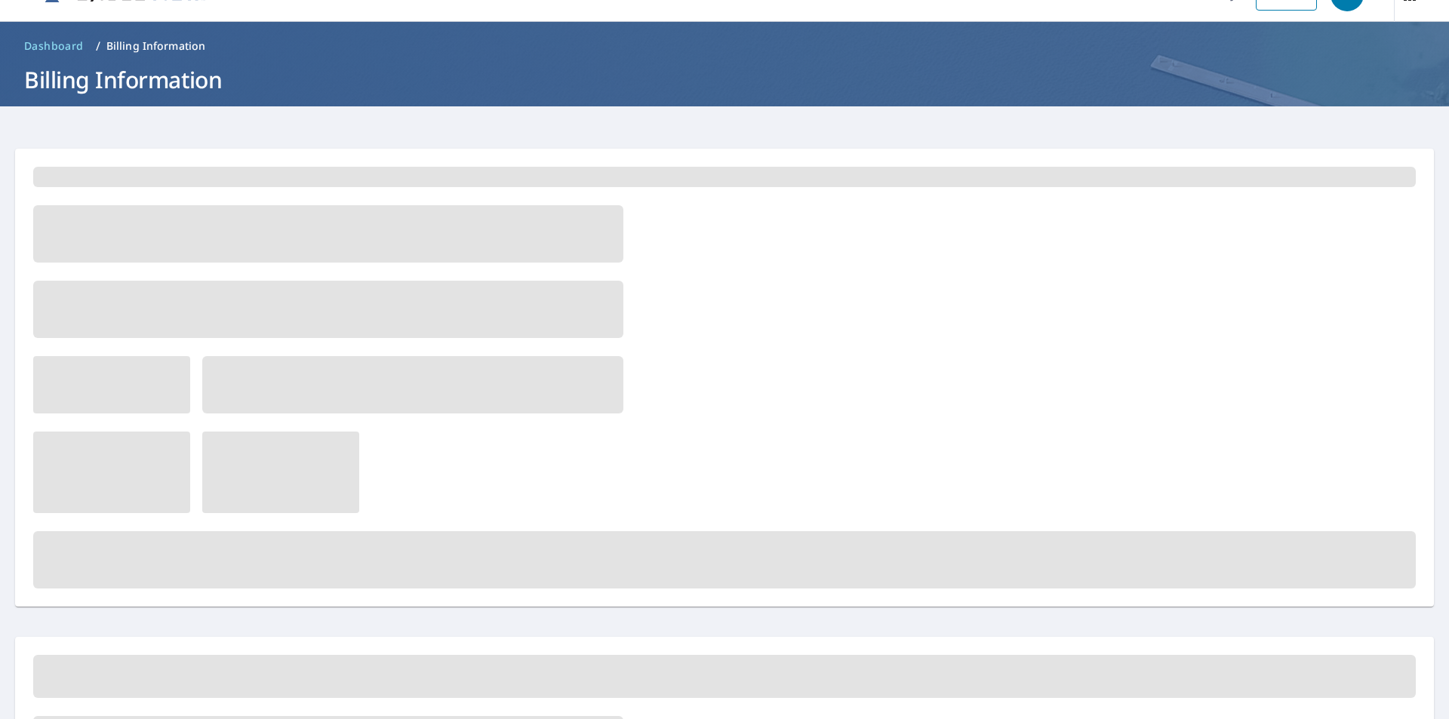
scroll to position [0, 0]
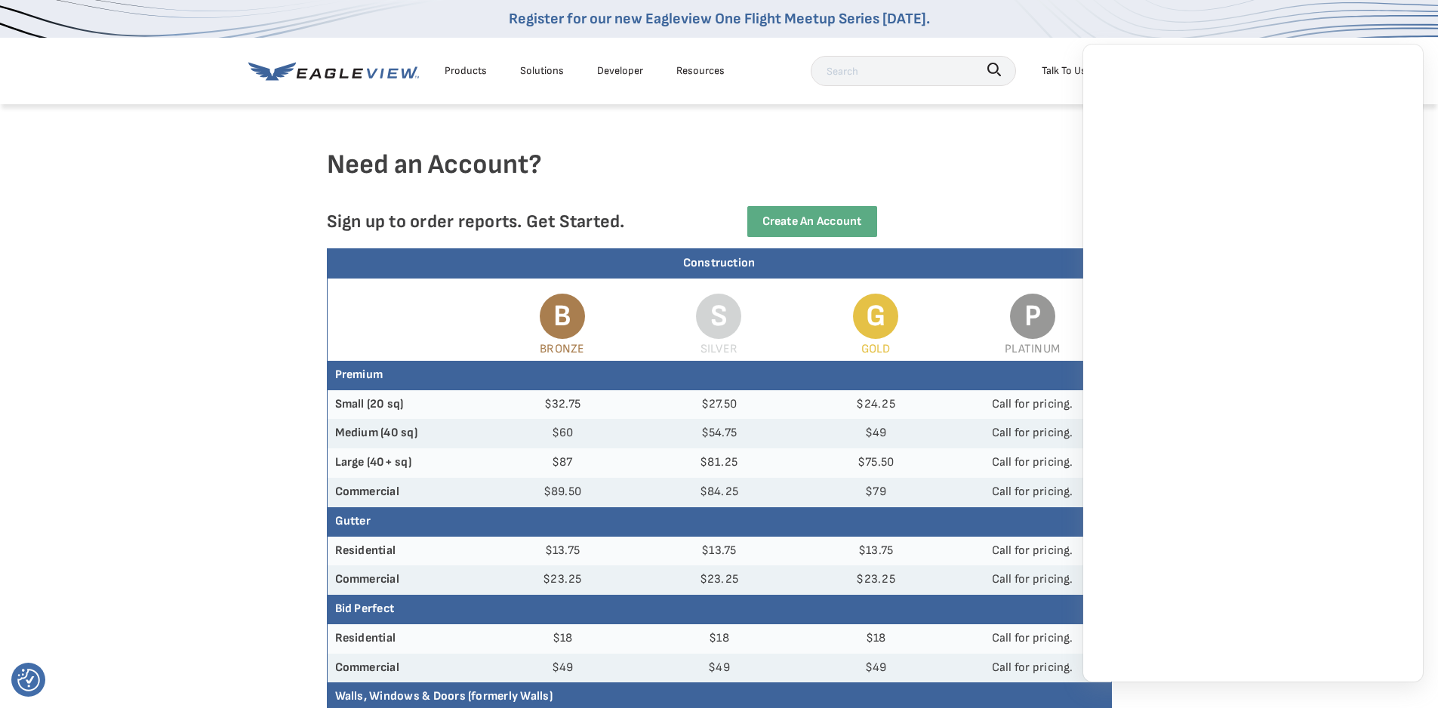
click at [982, 137] on div at bounding box center [719, 125] width 785 height 45
